Goal: Task Accomplishment & Management: Use online tool/utility

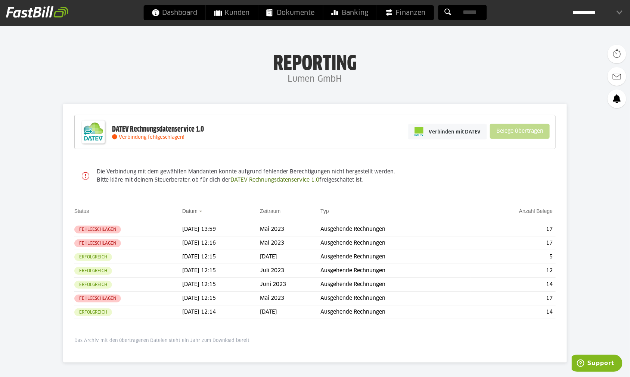
click at [311, 112] on div "DATEV Rechnungsdatenservice 1.0 Verbindung fehlgeschlagen! Verbinden mit DATEV …" at bounding box center [315, 233] width 504 height 259
click at [443, 129] on span "Verbinden mit DATEV" at bounding box center [455, 131] width 52 height 7
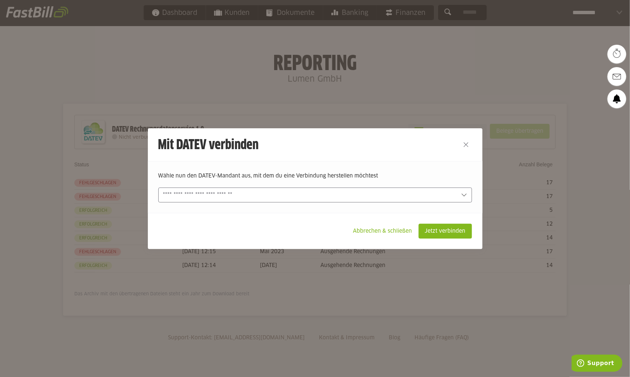
click at [350, 198] on input "text" at bounding box center [309, 195] width 293 height 8
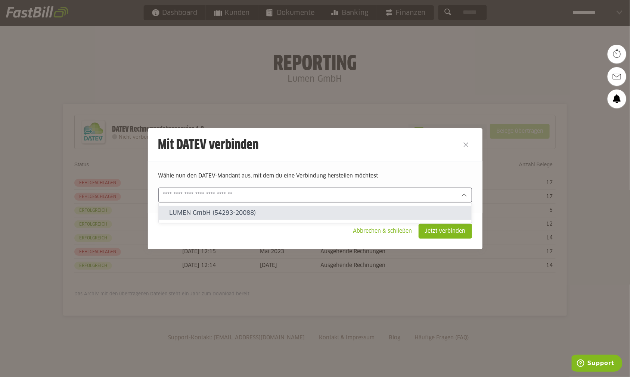
click at [327, 213] on slot "LUMEN GmbH (54293-20088)" at bounding box center [317, 213] width 296 height 8
type input "**********"
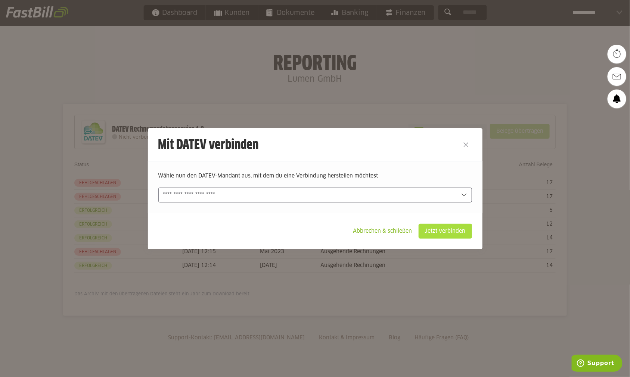
click at [435, 233] on slot "Jetzt verbinden" at bounding box center [445, 231] width 53 height 14
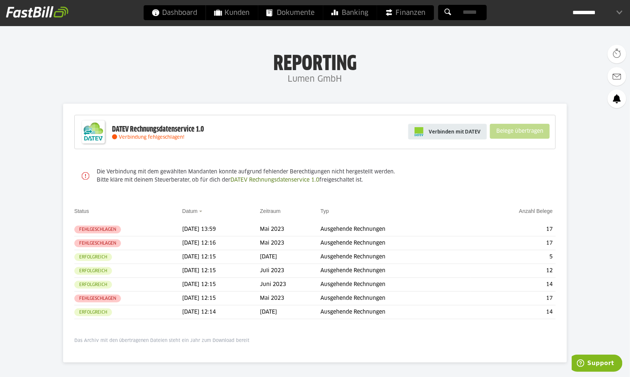
click at [457, 130] on span "Verbinden mit DATEV" at bounding box center [455, 131] width 52 height 7
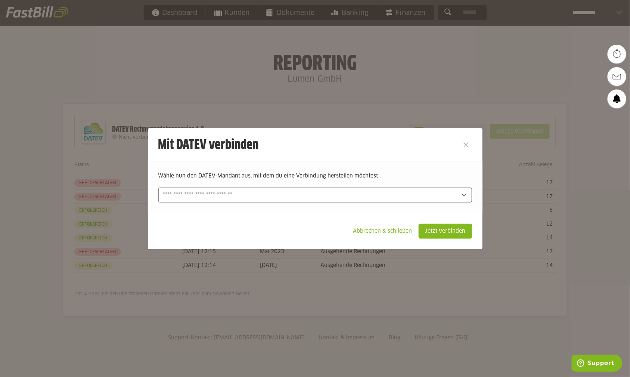
click at [366, 191] on input "text" at bounding box center [309, 195] width 293 height 8
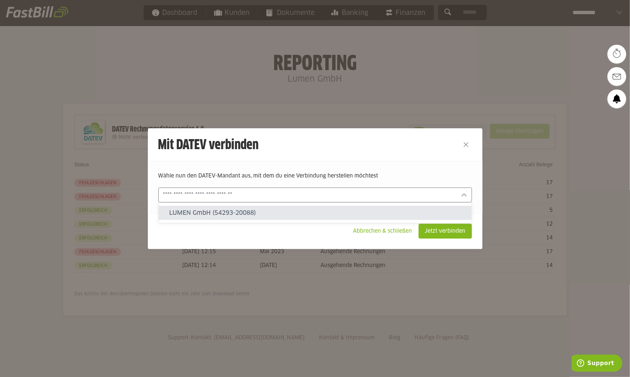
click at [342, 214] on slot "LUMEN GmbH (54293-20088)" at bounding box center [317, 213] width 296 height 8
type input "**********"
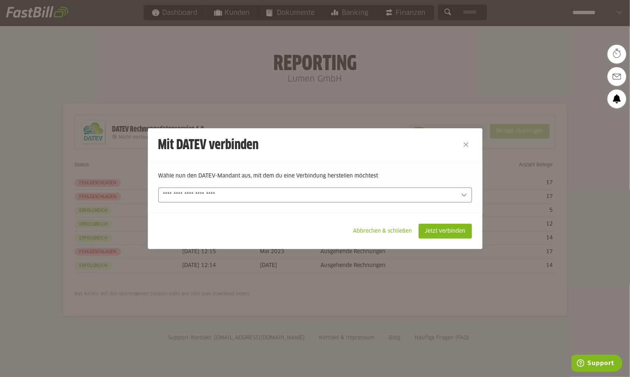
click at [455, 222] on footer "Abbrechen & schließen Jetzt verbinden" at bounding box center [315, 231] width 334 height 36
click at [455, 228] on slot "Jetzt verbinden" at bounding box center [445, 231] width 53 height 14
